Goal: Find specific page/section: Find specific page/section

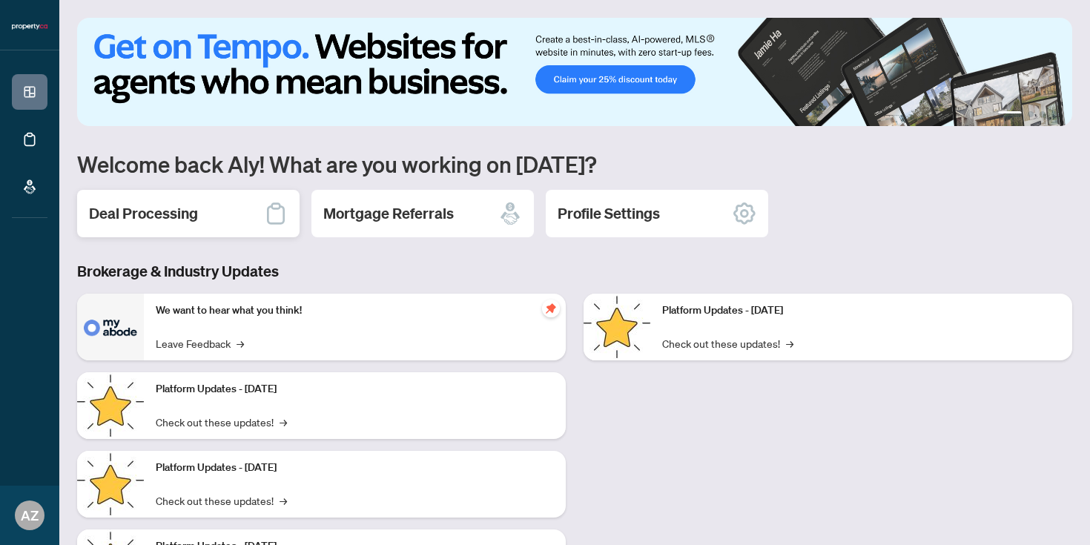
click at [135, 206] on h2 "Deal Processing" at bounding box center [143, 213] width 109 height 21
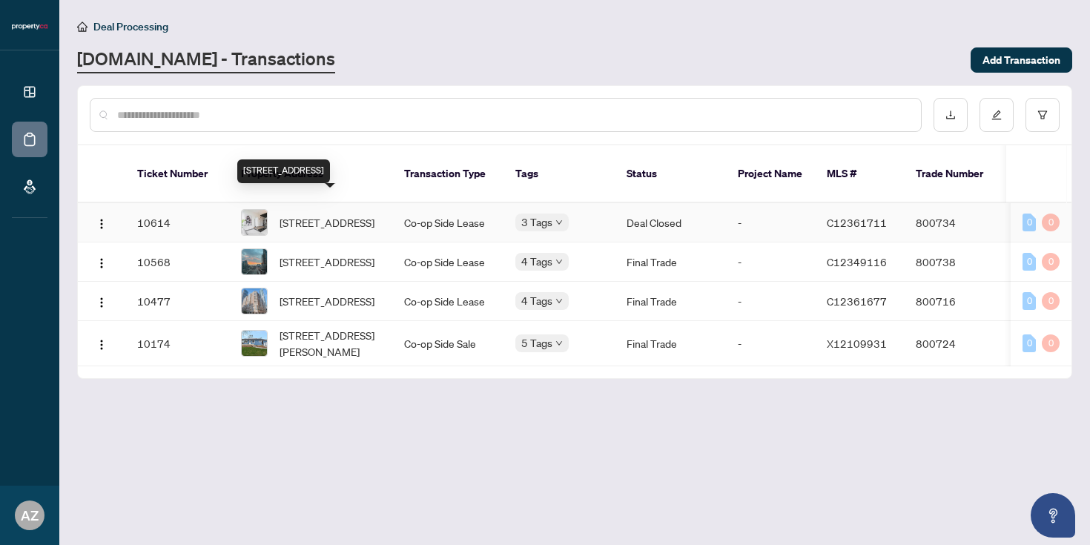
click at [354, 214] on span "[STREET_ADDRESS]" at bounding box center [327, 222] width 95 height 16
